Goal: Task Accomplishment & Management: Complete application form

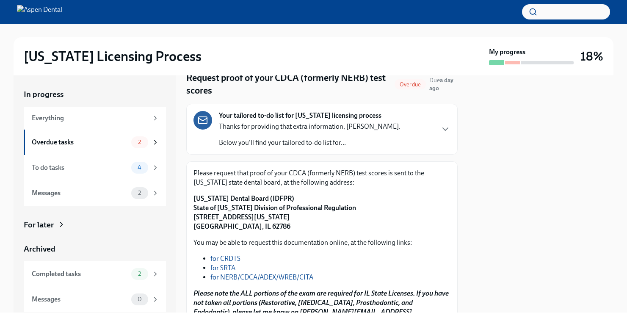
scroll to position [35, 0]
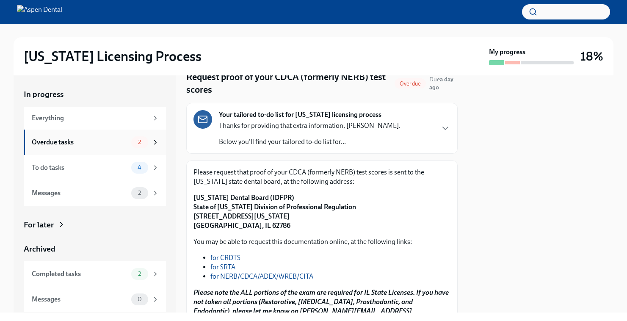
click at [134, 146] on div "2" at bounding box center [139, 142] width 17 height 12
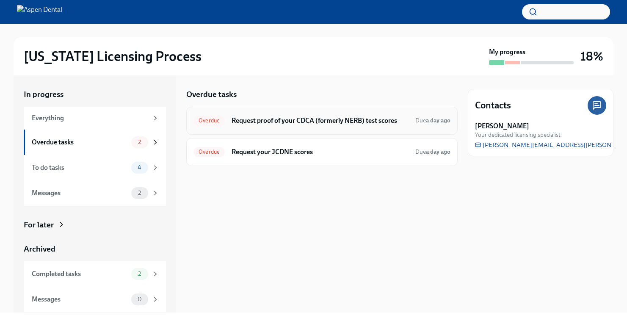
click at [277, 118] on h6 "Request proof of your CDCA (formerly NERB) test scores" at bounding box center [319, 120] width 177 height 9
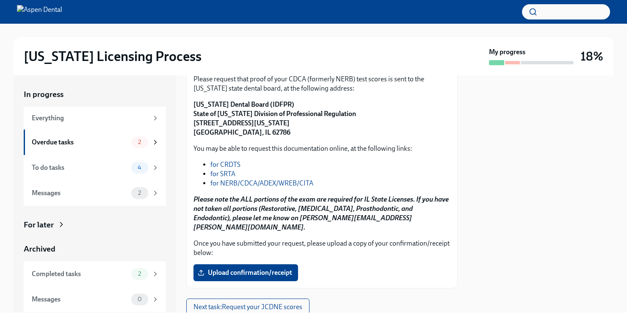
scroll to position [129, 0]
click at [268, 268] on span "Upload confirmation/receipt" at bounding box center [245, 272] width 93 height 8
click at [0, 0] on input "Upload confirmation/receipt" at bounding box center [0, 0] width 0 height 0
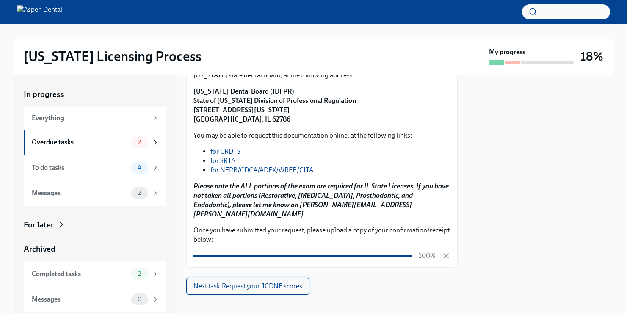
click at [253, 282] on span "Next task : Request your JCDNE scores" at bounding box center [247, 286] width 109 height 8
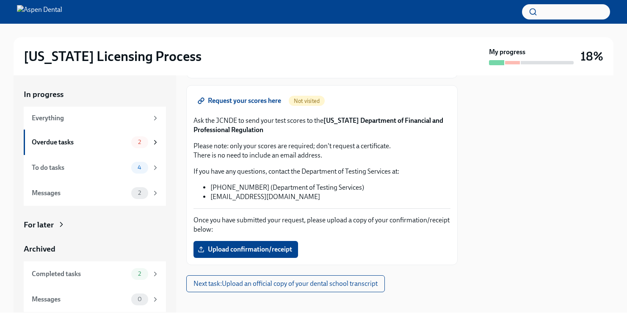
scroll to position [104, 0]
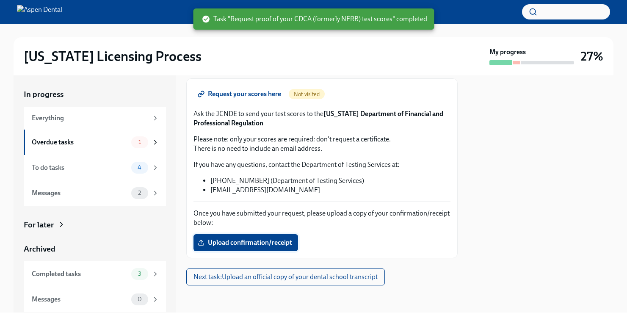
click at [214, 250] on label "Upload confirmation/receipt" at bounding box center [245, 242] width 104 height 17
click at [0, 0] on input "Upload confirmation/receipt" at bounding box center [0, 0] width 0 height 0
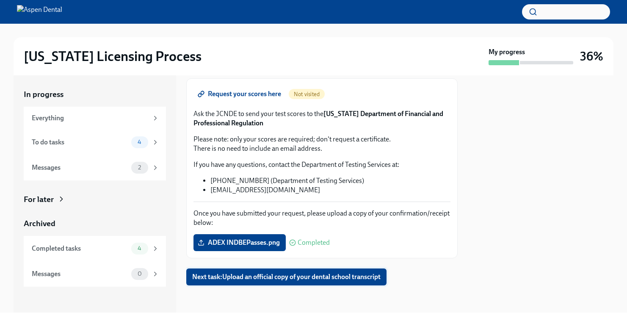
scroll to position [0, 0]
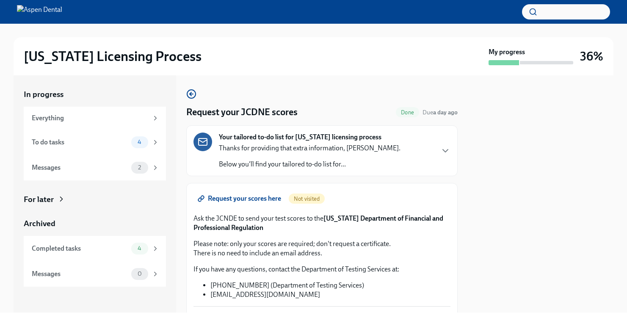
click at [280, 160] on p "Below you'll find your tailored to-do list for..." at bounding box center [309, 163] width 181 height 9
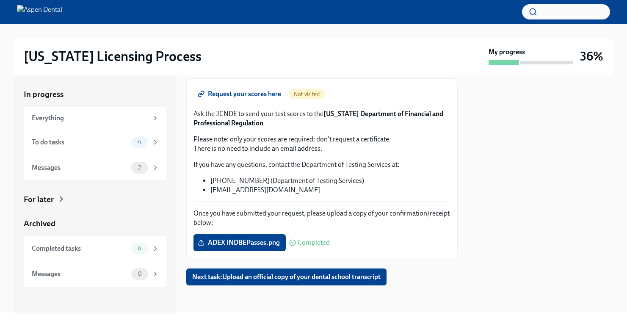
scroll to position [410, 0]
click at [246, 282] on button "Next task : Upload an official copy of your dental school transcript" at bounding box center [286, 276] width 200 height 17
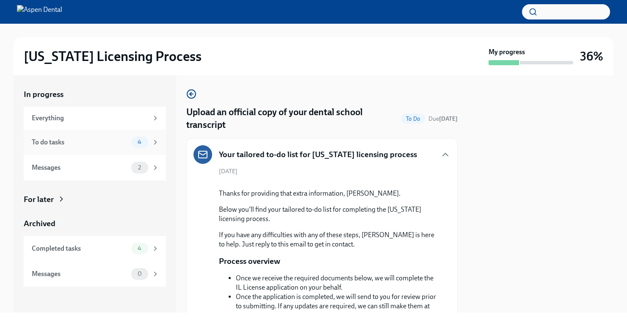
click at [116, 144] on div "To do tasks" at bounding box center [80, 141] width 96 height 9
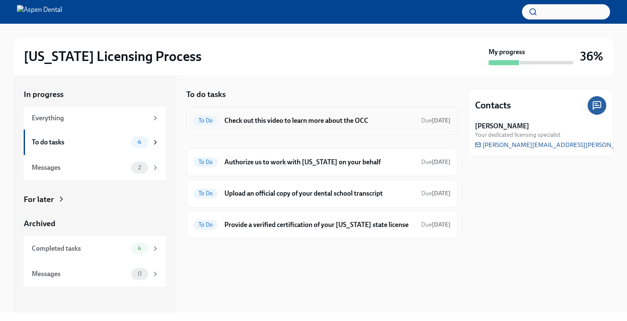
click at [246, 130] on div "To Do Check out this video to learn more about the OCC Due [DATE]" at bounding box center [321, 121] width 271 height 28
click at [244, 125] on div "To Do Check out this video to learn more about the OCC Due [DATE]" at bounding box center [321, 121] width 257 height 14
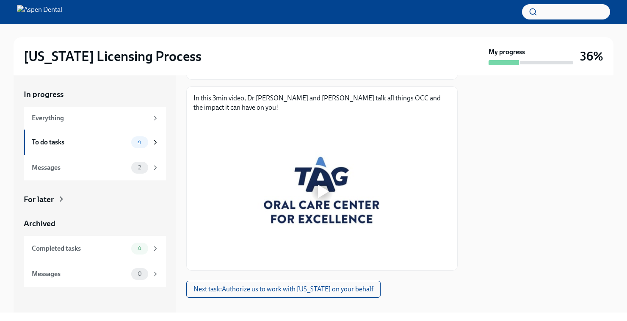
scroll to position [118, 0]
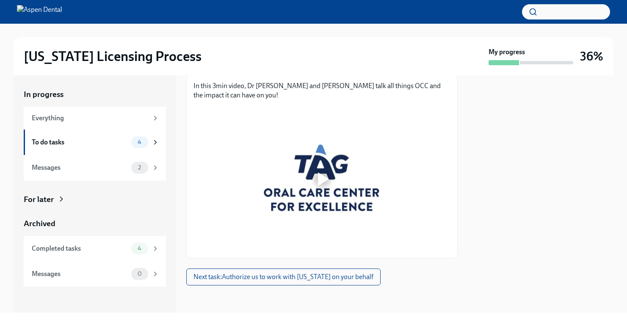
click at [233, 192] on div at bounding box center [321, 179] width 257 height 144
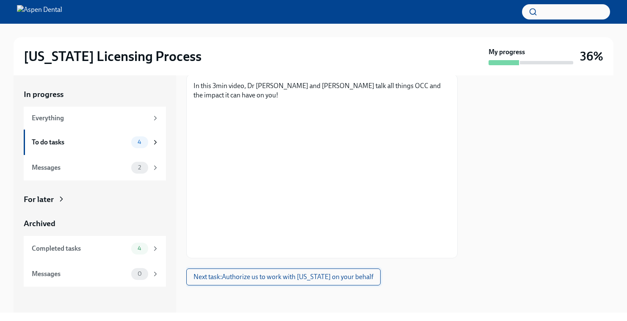
click at [313, 280] on span "Next task : Authorize us to work with [US_STATE] on your behalf" at bounding box center [283, 276] width 180 height 8
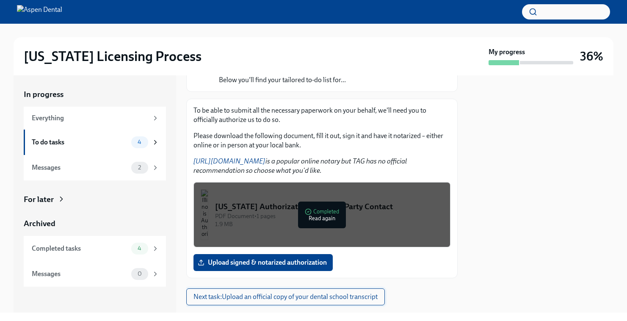
scroll to position [104, 0]
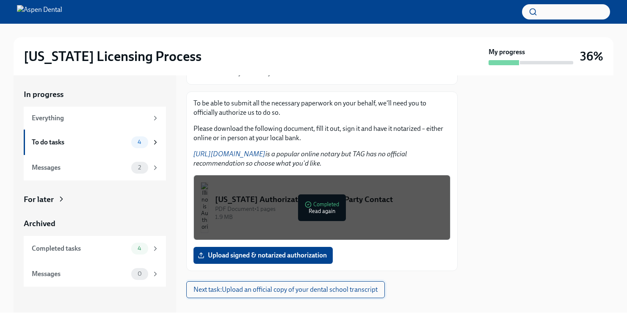
click at [284, 283] on button "Next task : Upload an official copy of your dental school transcript" at bounding box center [285, 289] width 198 height 17
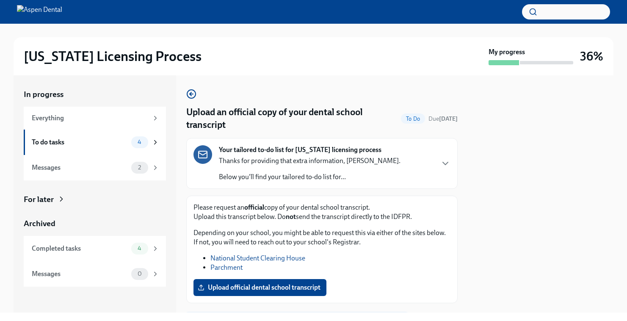
click at [284, 283] on span "Upload official dental school transcript" at bounding box center [259, 287] width 121 height 8
click at [0, 0] on input "Upload official dental school transcript" at bounding box center [0, 0] width 0 height 0
click at [216, 283] on span "Upload official dental school transcript" at bounding box center [259, 287] width 121 height 8
click at [0, 0] on input "Upload official dental school transcript" at bounding box center [0, 0] width 0 height 0
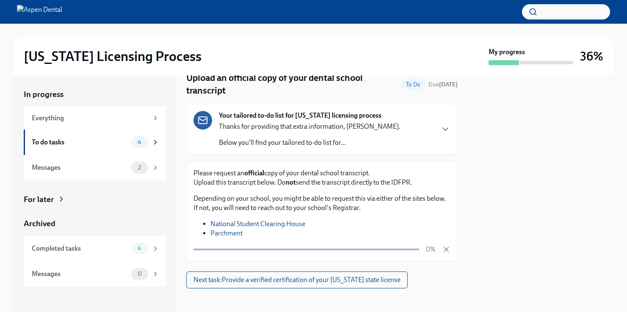
scroll to position [37, 0]
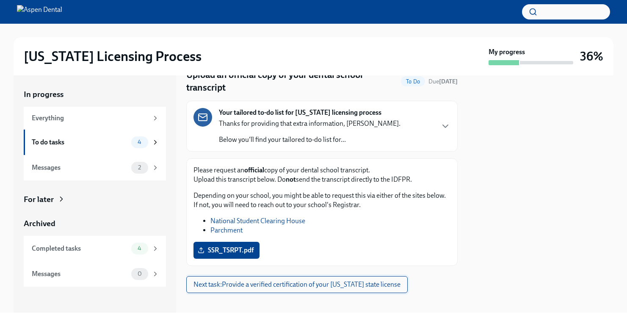
click at [264, 281] on span "Next task : Provide a verified certification of your [US_STATE] state license" at bounding box center [296, 284] width 207 height 8
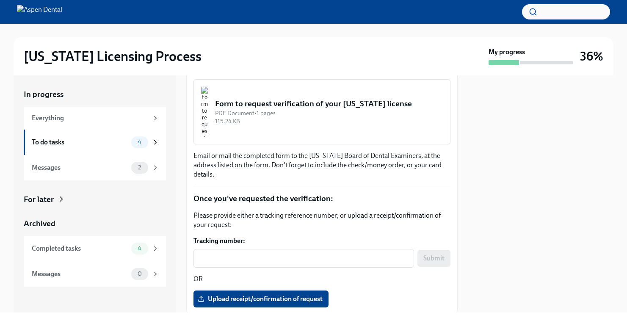
scroll to position [143, 0]
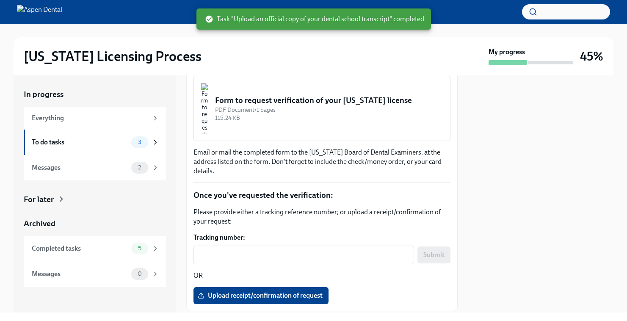
click at [208, 114] on img "button" at bounding box center [205, 108] width 8 height 51
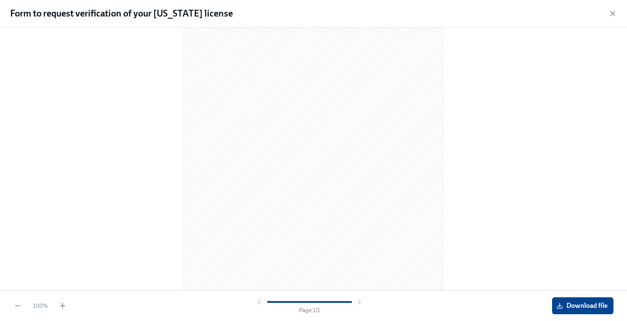
scroll to position [0, 0]
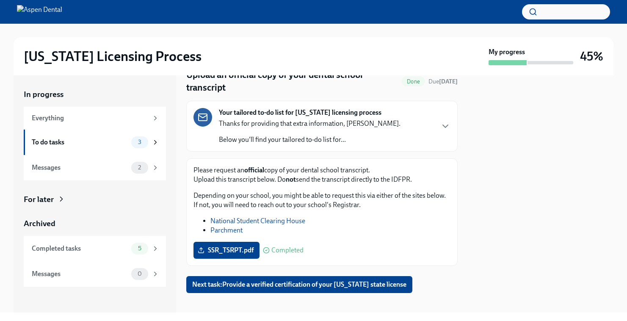
scroll to position [45, 0]
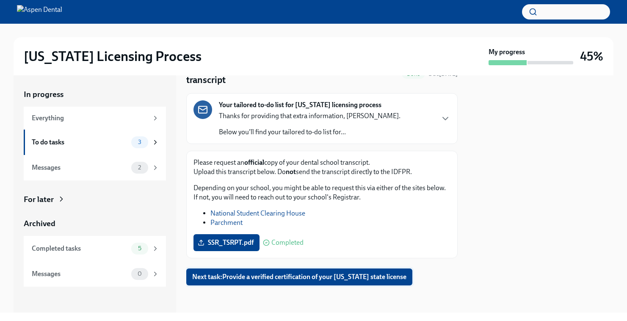
click at [259, 282] on button "Next task : Provide a verified certification of your [US_STATE] state license" at bounding box center [299, 276] width 226 height 17
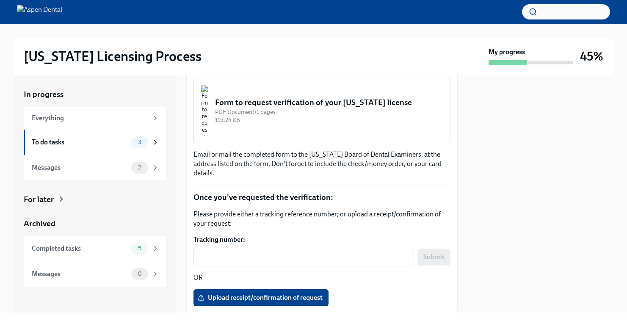
scroll to position [140, 0]
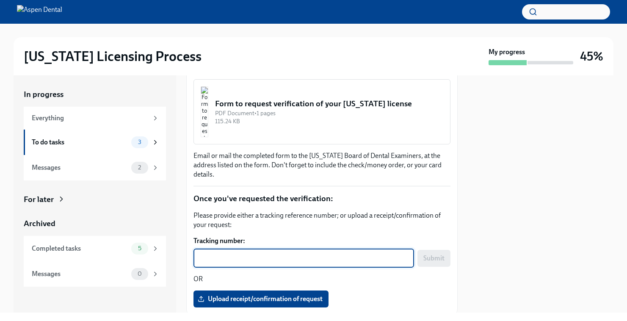
click at [311, 254] on textarea "Tracking number:" at bounding box center [303, 258] width 210 height 10
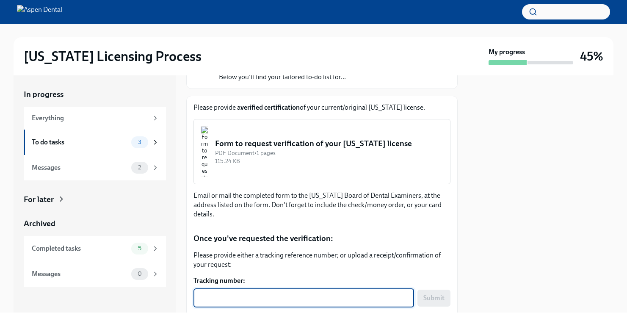
scroll to position [95, 0]
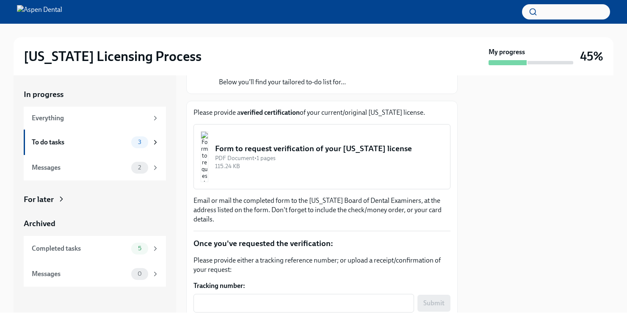
click at [304, 173] on button "Form to request verification of your [US_STATE] license PDF Document • 1 pages …" at bounding box center [321, 156] width 257 height 65
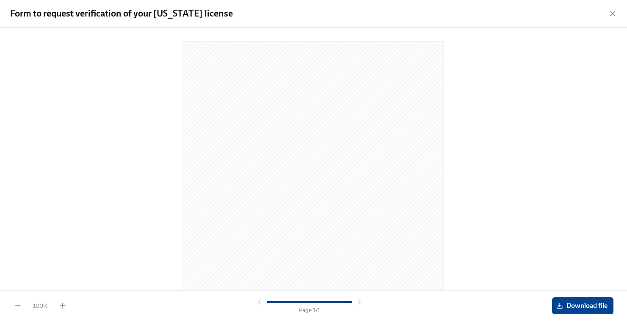
click at [575, 293] on div "100 % Page 1 / 1 Download file" at bounding box center [313, 305] width 627 height 31
click at [575, 301] on button "Download file" at bounding box center [582, 305] width 61 height 17
